Goal: Check status

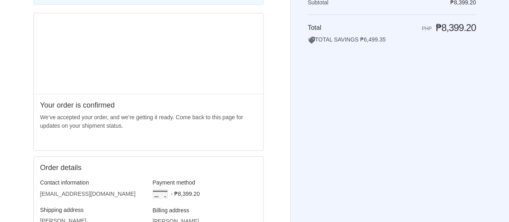
scroll to position [201, 0]
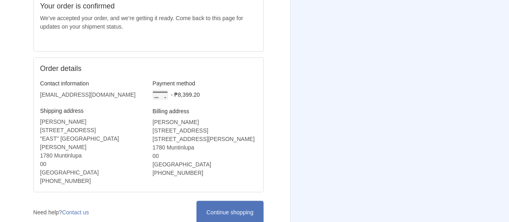
drag, startPoint x: 8, startPoint y: 121, endPoint x: 13, endPoint y: 121, distance: 4.4
click at [8, 121] on div "Thank you for your purchase! Order CS-27765 Thank you, LUIS! Your order was upd…" at bounding box center [255, 33] width 494 height 469
click at [8, 181] on div "Thank you for your purchase! Order CS-27765 Thank you, LUIS! Your order was upd…" at bounding box center [255, 33] width 494 height 469
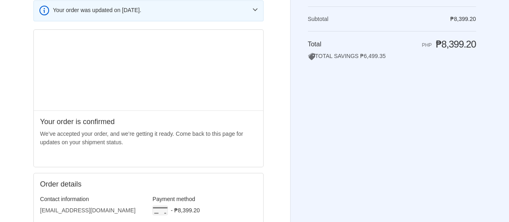
scroll to position [0, 0]
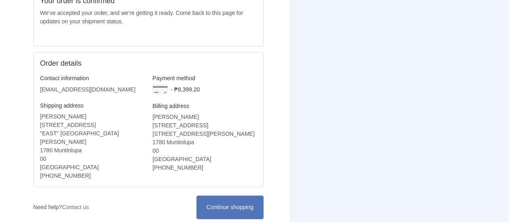
scroll to position [5, 0]
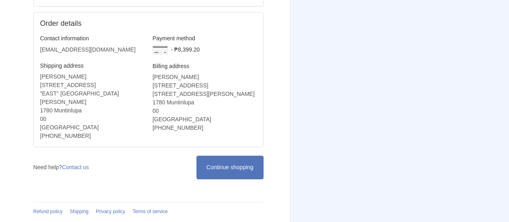
scroll to position [247, 0]
